Goal: Obtain resource: Obtain resource

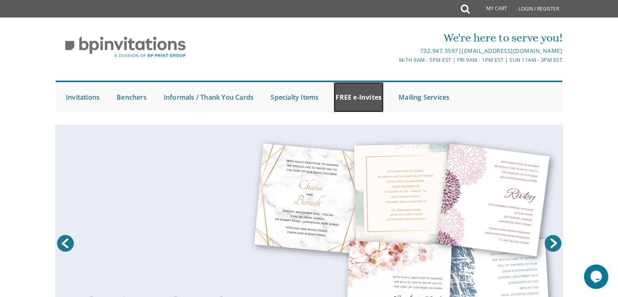
click at [352, 99] on link "FREE e-Invites" at bounding box center [359, 97] width 50 height 30
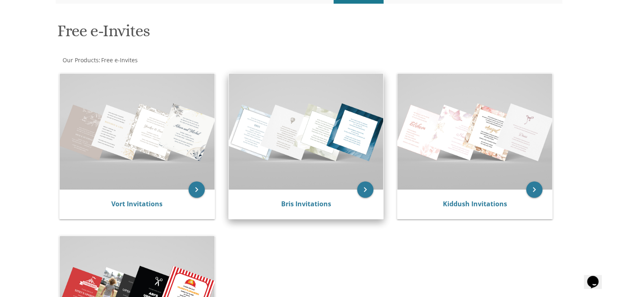
scroll to position [163, 0]
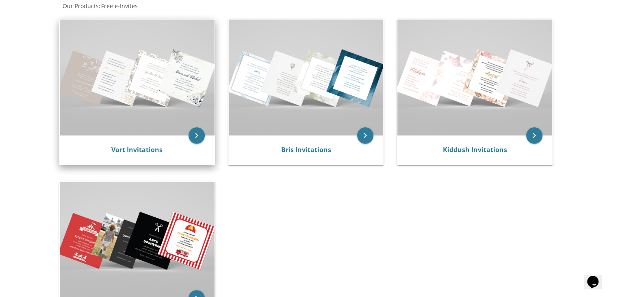
click at [144, 69] on img at bounding box center [137, 78] width 155 height 116
click at [143, 145] on link "Vort Invitations" at bounding box center [136, 149] width 51 height 9
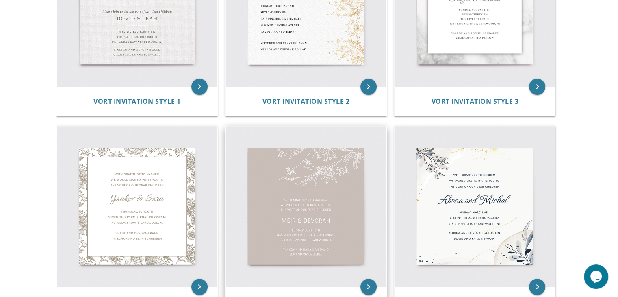
scroll to position [122, 0]
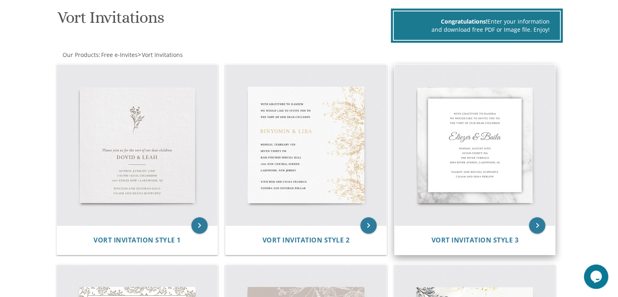
drag, startPoint x: 465, startPoint y: 164, endPoint x: 460, endPoint y: 162, distance: 5.5
click at [465, 164] on img at bounding box center [475, 145] width 161 height 161
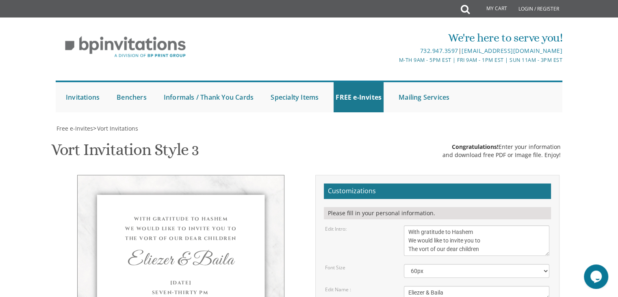
scroll to position [41, 0]
drag, startPoint x: 461, startPoint y: 251, endPoint x: 389, endPoint y: 254, distance: 72.4
click at [389, 286] on div "Edit Name : Eliezer & Baila" at bounding box center [437, 292] width 237 height 13
type textarea "Binyumin"
drag, startPoint x: 436, startPoint y: 273, endPoint x: 395, endPoint y: 271, distance: 41.1
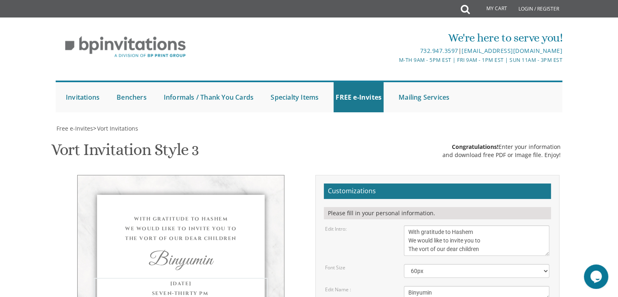
drag, startPoint x: 434, startPoint y: 271, endPoint x: 468, endPoint y: 269, distance: 33.8
drag, startPoint x: 424, startPoint y: 280, endPoint x: 391, endPoint y: 282, distance: 33.0
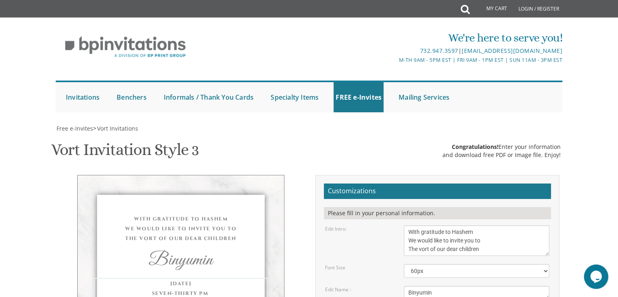
scroll to position [81, 0]
drag, startPoint x: 479, startPoint y: 250, endPoint x: 400, endPoint y: 250, distance: 79.7
drag, startPoint x: 409, startPoint y: 257, endPoint x: 505, endPoint y: 256, distance: 96.3
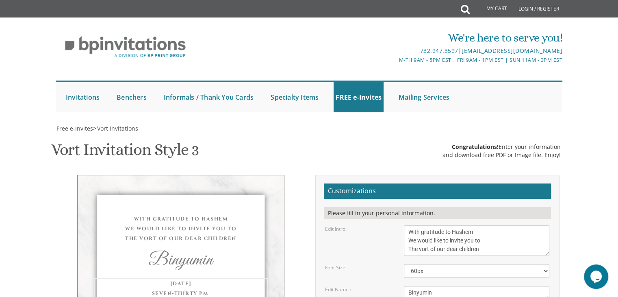
scroll to position [163, 0]
type textarea "Tuesday, September 16, 2025 Eight -Thirty PM 1621 51st Street"
drag, startPoint x: 470, startPoint y: 198, endPoint x: 365, endPoint y: 182, distance: 105.6
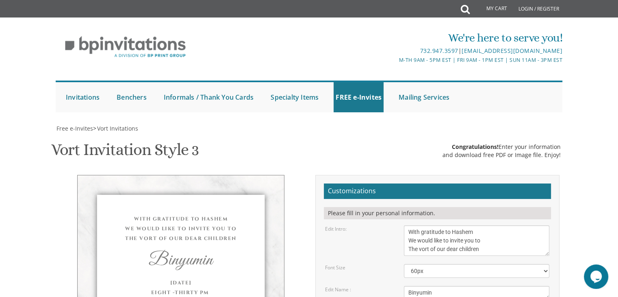
type textarea "Avri Dovid and Rena Friedman"
click at [476, 286] on textarea "Eliezer & Baila" at bounding box center [476, 292] width 145 height 13
type textarea "Binyumin & Leahla"
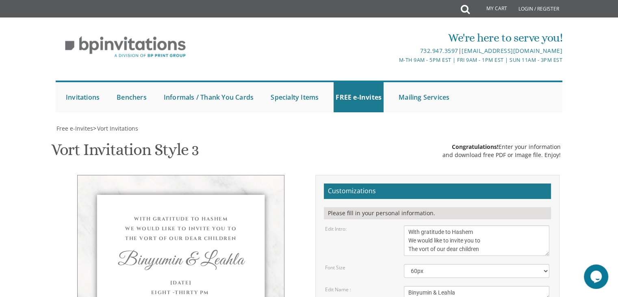
type textarea "Avrumy & Bruchy Kaszovitz Dovid and Rena Friedman"
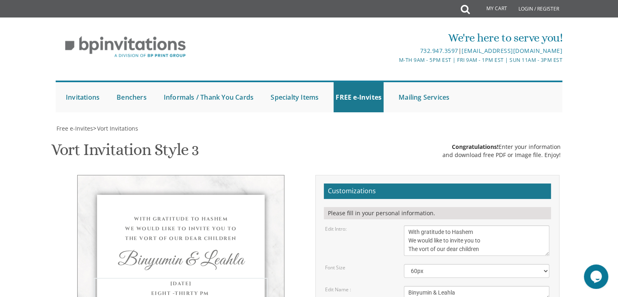
type textarea "Tuesday, September 16, 2025 Eight-Thirty PM 1621 51st Street Brooklyn, NY"
drag, startPoint x: 480, startPoint y: 206, endPoint x: 400, endPoint y: 213, distance: 80.8
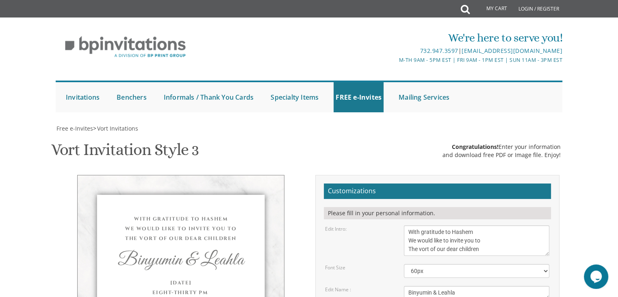
drag, startPoint x: 452, startPoint y: 208, endPoint x: 449, endPoint y: 203, distance: 6.2
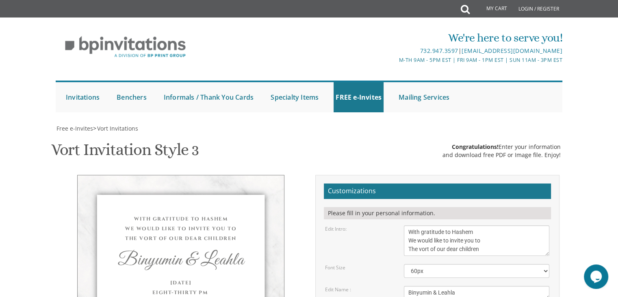
drag, startPoint x: 490, startPoint y: 199, endPoint x: 376, endPoint y: 197, distance: 114.2
type textarea "Yaakov Yosef & Suri Weingarten Avrumy & Bruchie Kaszovitz"
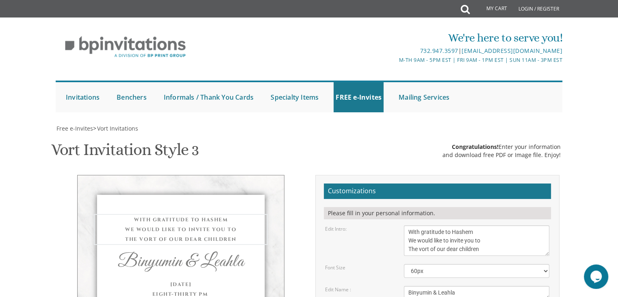
drag, startPoint x: 428, startPoint y: 85, endPoint x: 419, endPoint y: 85, distance: 9.0
click at [419, 225] on textarea "With gratitude to Hashem We would like to invite you to The vort of our dear ch…" at bounding box center [476, 240] width 145 height 30
type textarea "With gratitude to Hashem We would like to invite you to The Lchaim of our dear …"
click at [451, 286] on textarea "Eliezer & Baila" at bounding box center [476, 292] width 145 height 13
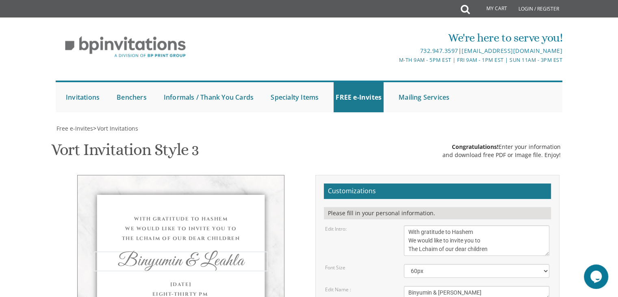
type textarea "Binyumin & Leah'la"
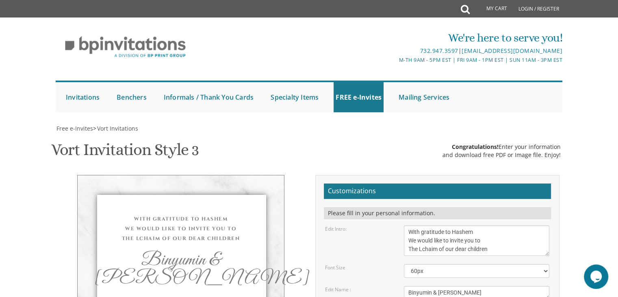
type input "BKASZOVITZ@YAHOO.COM"
click at [424, 286] on textarea "Eliezer & Baila" at bounding box center [476, 292] width 145 height 13
click at [422, 225] on textarea "With gratitude to Hashem We would like to invite you to The vort of our dear ch…" at bounding box center [476, 240] width 145 height 30
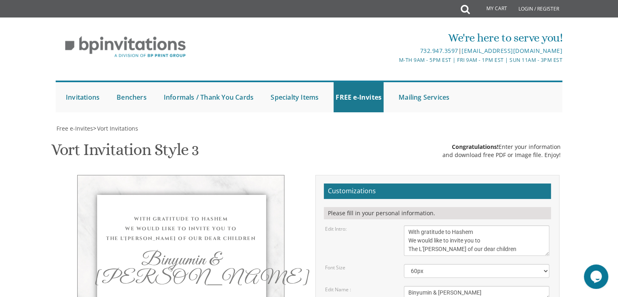
drag, startPoint x: 418, startPoint y: 207, endPoint x: 438, endPoint y: 207, distance: 19.5
click at [438, 225] on textarea "With gratitude to Hashem We would like to invite you to The vort of our dear ch…" at bounding box center [476, 240] width 145 height 30
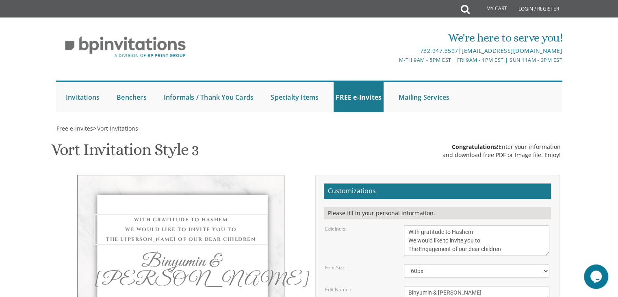
type textarea "With gratitude to Hashem We would like to invite you to The Engagement of our d…"
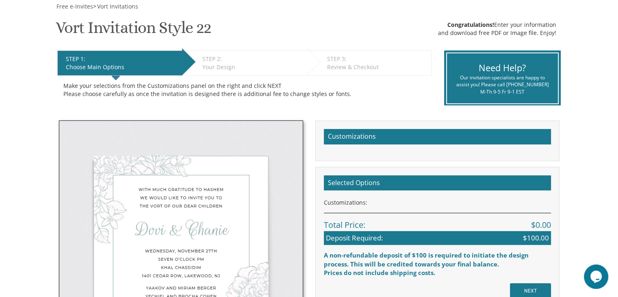
scroll to position [163, 0]
